Goal: Task Accomplishment & Management: Use online tool/utility

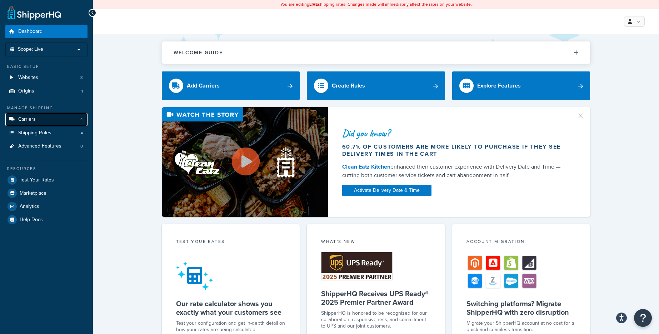
click at [31, 119] on span "Carriers" at bounding box center [27, 119] width 18 height 6
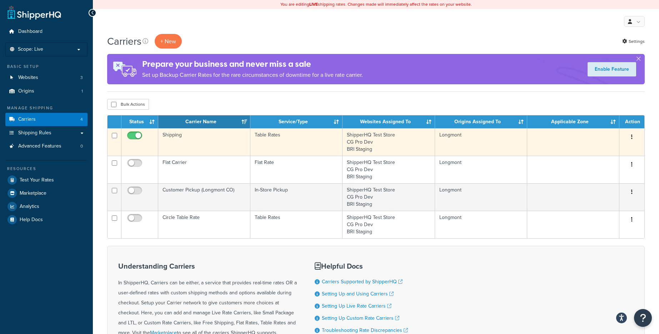
click at [632, 139] on icon "button" at bounding box center [631, 136] width 1 height 5
click at [600, 153] on link "Edit" at bounding box center [603, 151] width 56 height 15
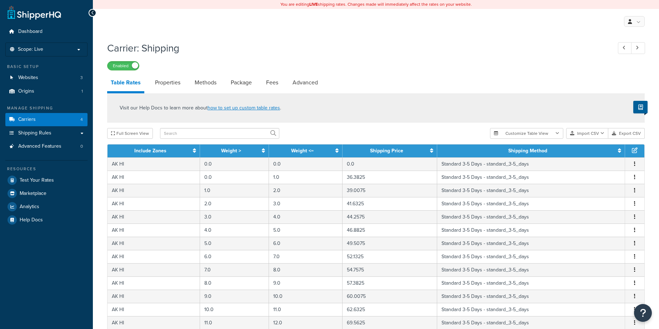
select select "25"
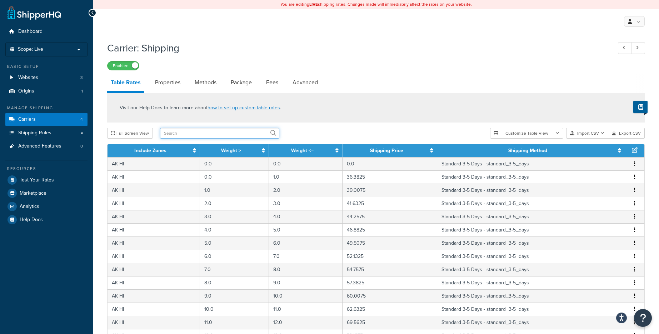
click at [196, 133] on input "text" at bounding box center [219, 133] width 119 height 11
type input "custom"
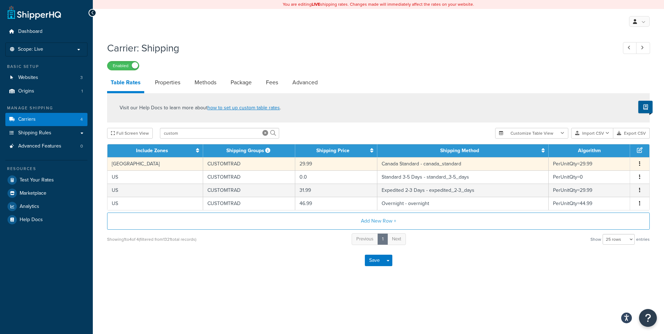
click at [642, 164] on button "button" at bounding box center [640, 164] width 6 height 8
click at [611, 151] on div "Edit" at bounding box center [603, 150] width 51 height 15
select select "66013"
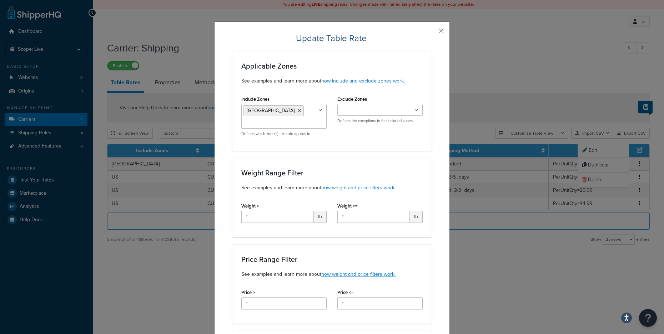
click at [432, 33] on button "button" at bounding box center [431, 34] width 2 height 2
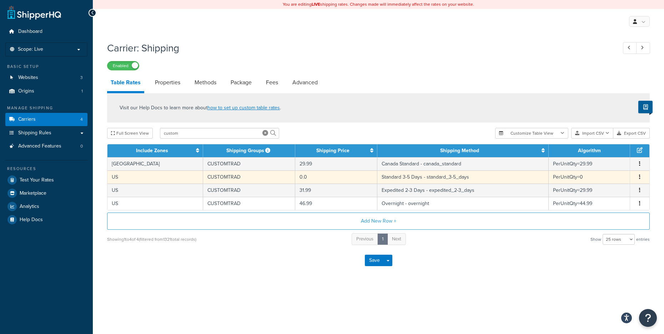
click at [639, 180] on button "button" at bounding box center [640, 177] width 6 height 8
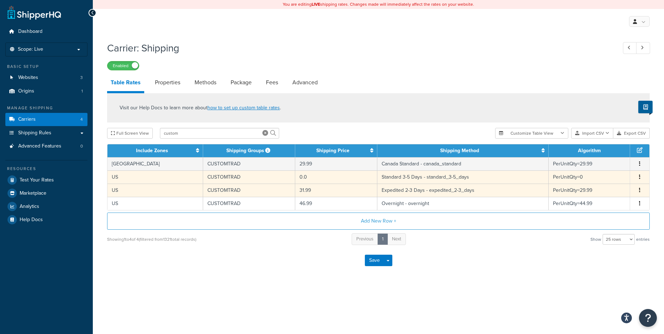
click at [637, 188] on button "button" at bounding box center [640, 190] width 6 height 8
click at [603, 179] on div "Edit" at bounding box center [603, 177] width 51 height 15
select select "66008"
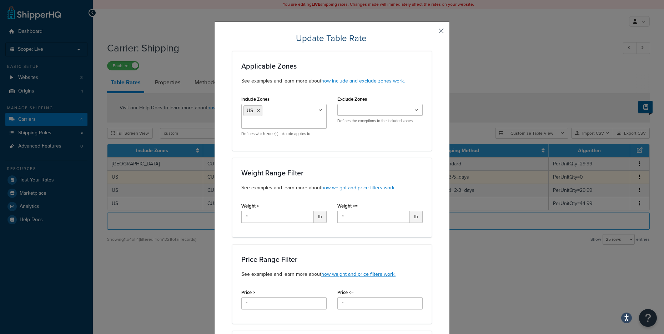
click at [432, 33] on button "button" at bounding box center [431, 34] width 2 height 2
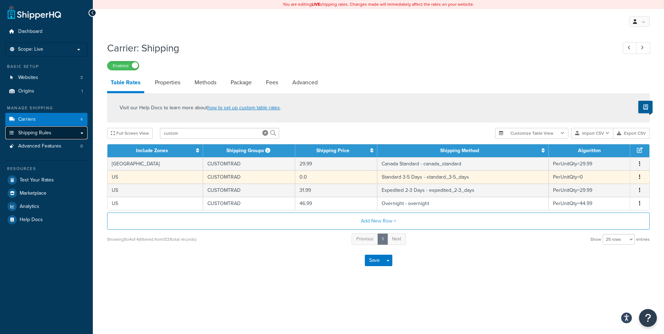
click at [45, 133] on span "Shipping Rules" at bounding box center [34, 133] width 33 height 6
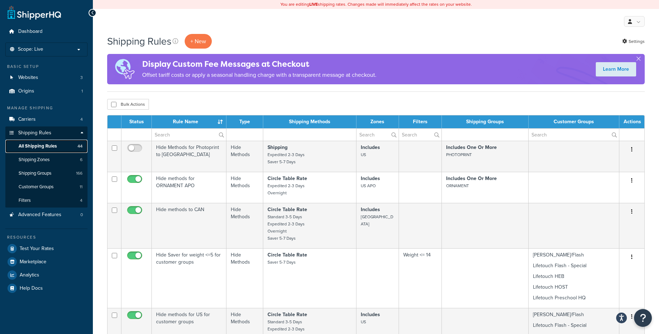
click at [56, 145] on span "All Shipping Rules" at bounding box center [38, 146] width 38 height 6
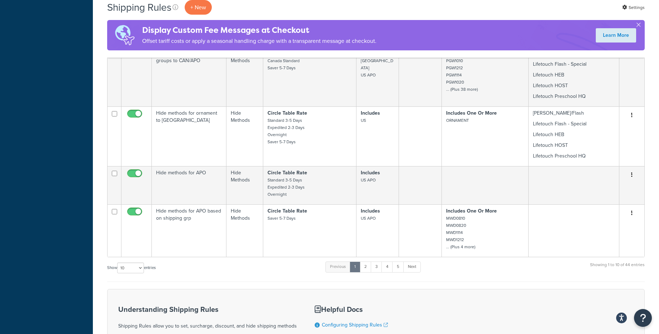
scroll to position [393, 0]
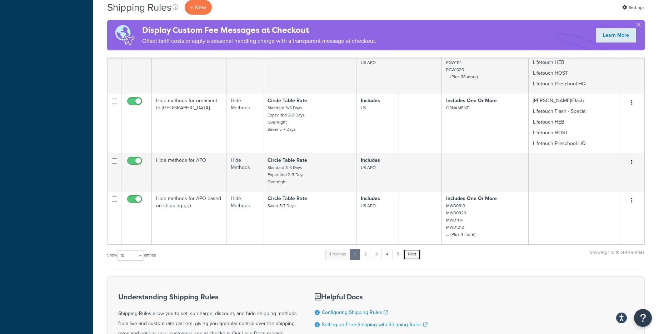
click at [414, 254] on link "Next" at bounding box center [412, 254] width 18 height 11
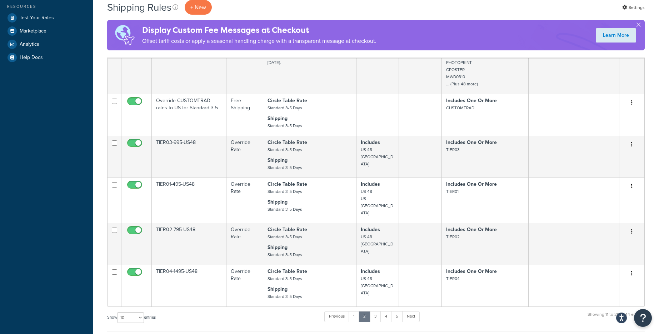
scroll to position [214, 0]
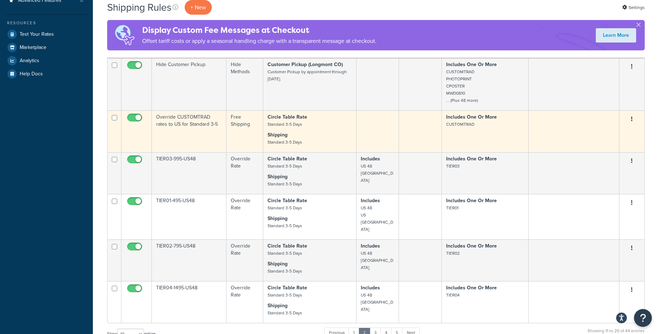
click at [190, 134] on td "Override CUSTOMTRAD rates to US for Standard 3-5" at bounding box center [189, 131] width 75 height 42
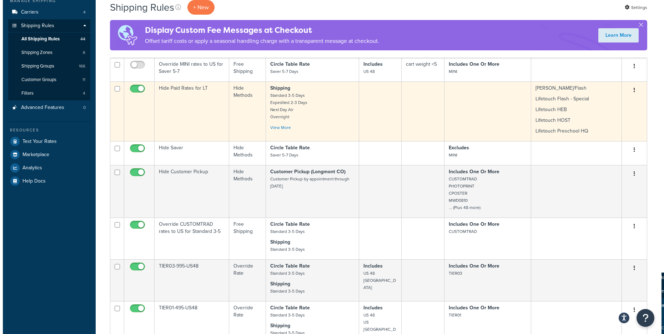
scroll to position [0, 0]
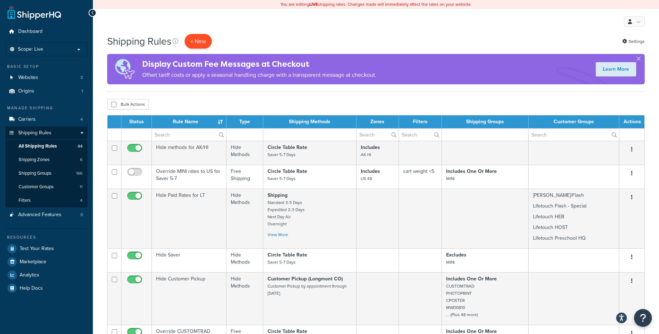
click at [199, 40] on p "+ New" at bounding box center [198, 41] width 27 height 15
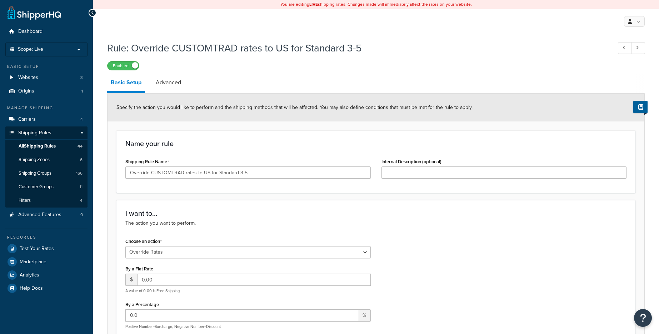
select select "OVERRIDE"
select select "SHIPPING_GROUP"
